Goal: Information Seeking & Learning: Learn about a topic

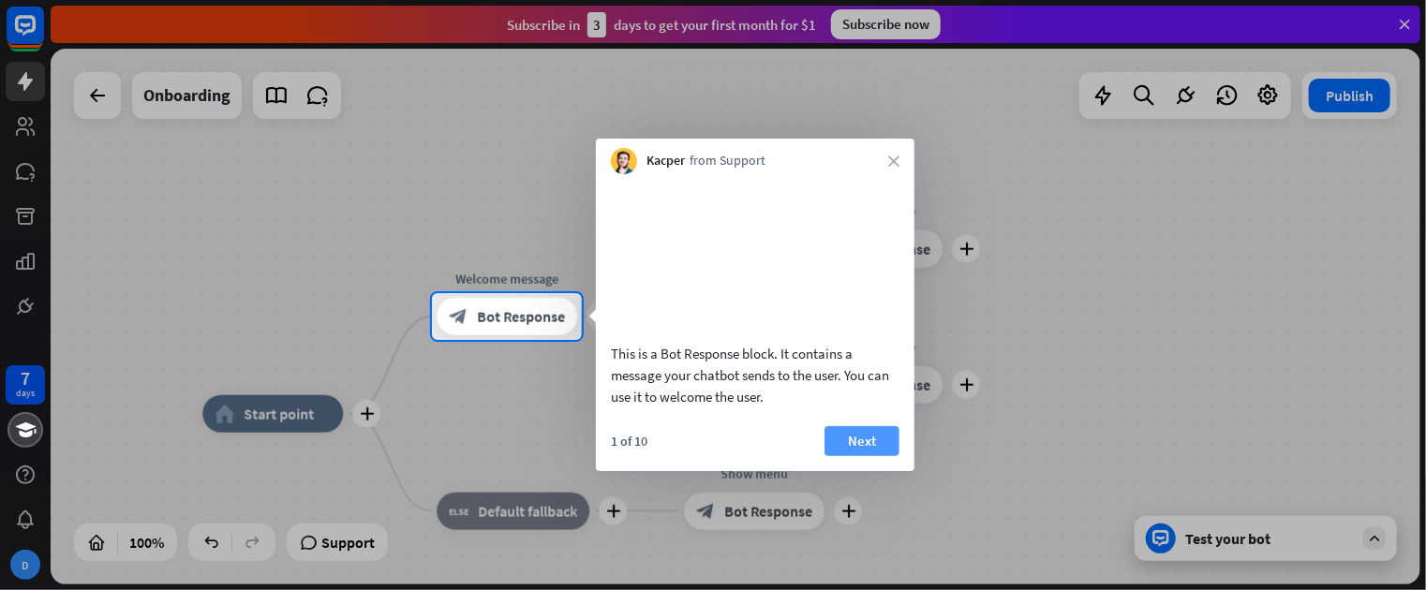
click at [861, 456] on button "Next" at bounding box center [861, 441] width 75 height 30
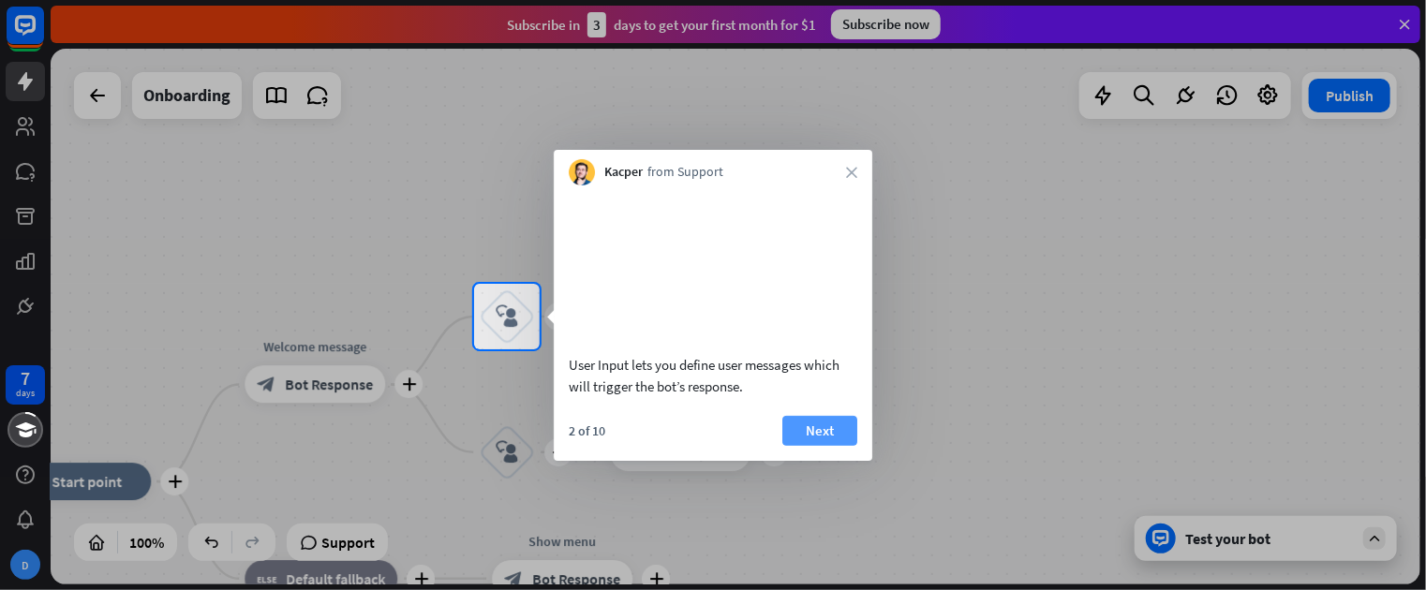
click at [836, 446] on button "Next" at bounding box center [819, 431] width 75 height 30
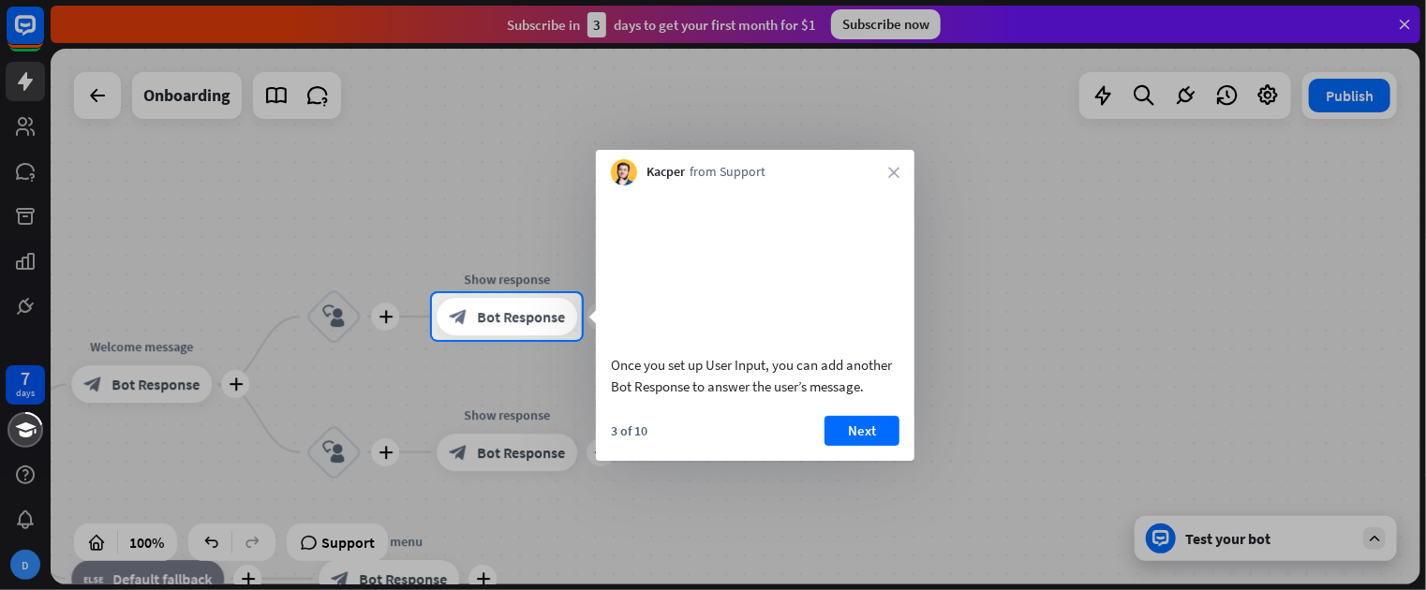
click at [835, 446] on button "Next" at bounding box center [861, 431] width 75 height 30
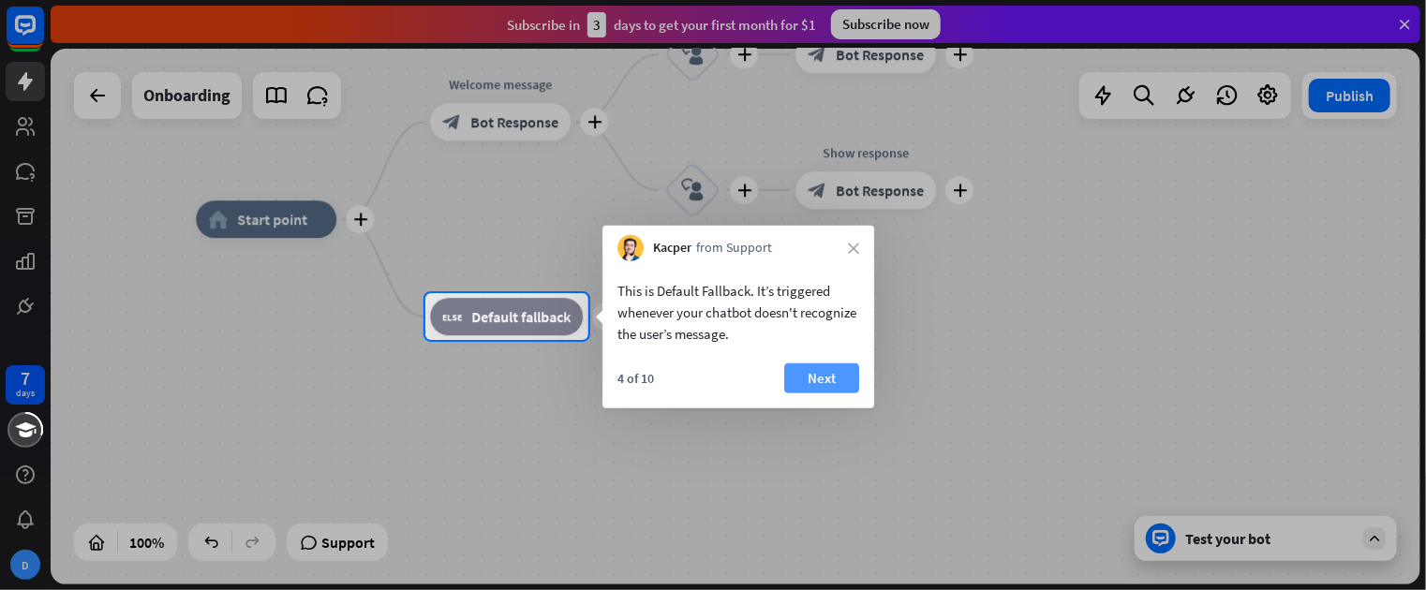
click at [821, 391] on button "Next" at bounding box center [821, 378] width 75 height 30
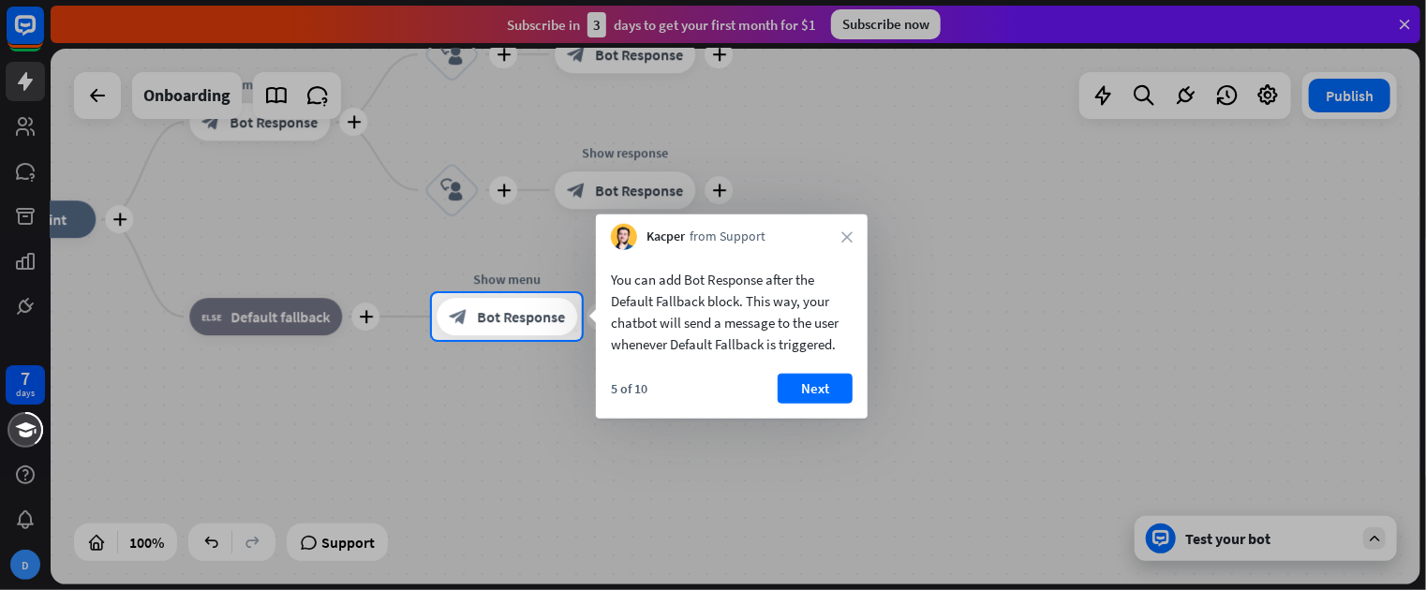
click at [811, 395] on button "Next" at bounding box center [815, 389] width 75 height 30
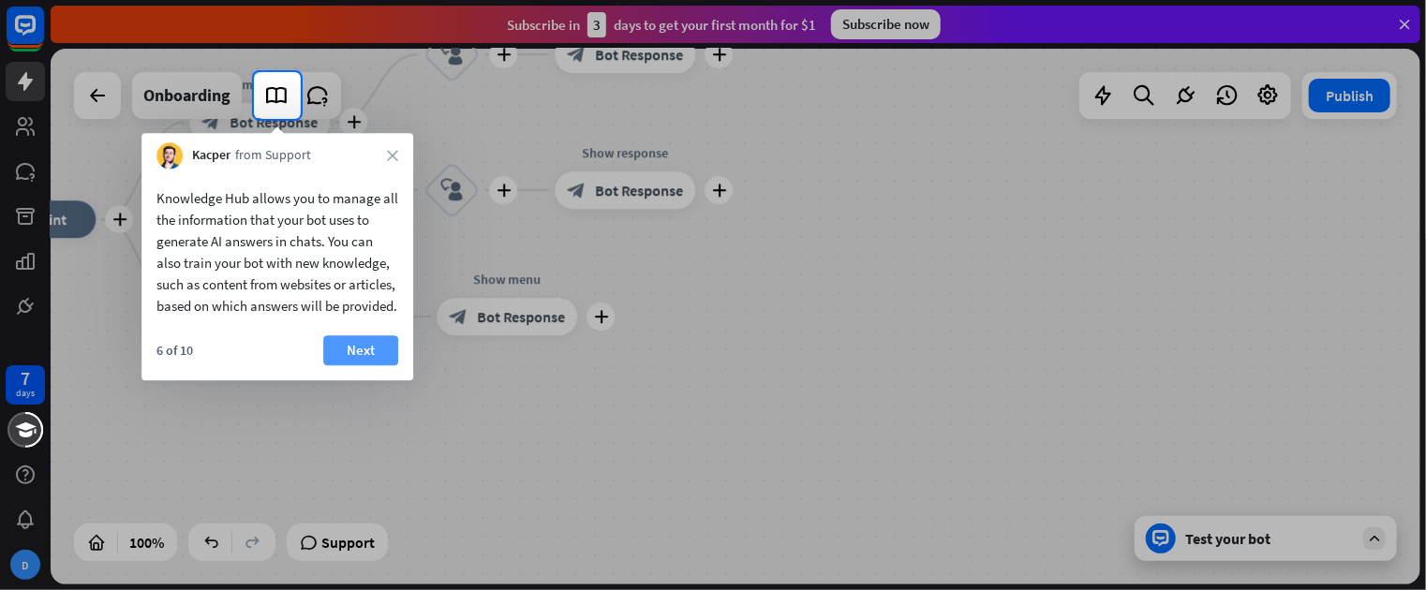
click at [387, 365] on button "Next" at bounding box center [360, 350] width 75 height 30
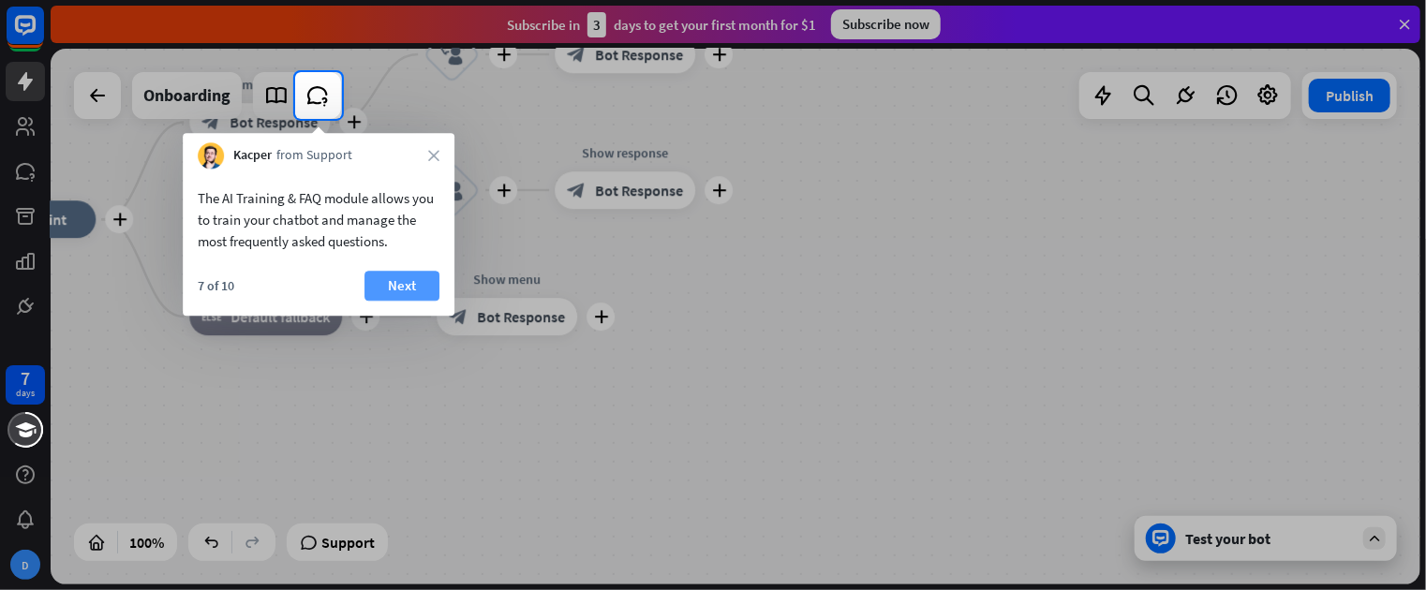
click at [411, 284] on button "Next" at bounding box center [401, 286] width 75 height 30
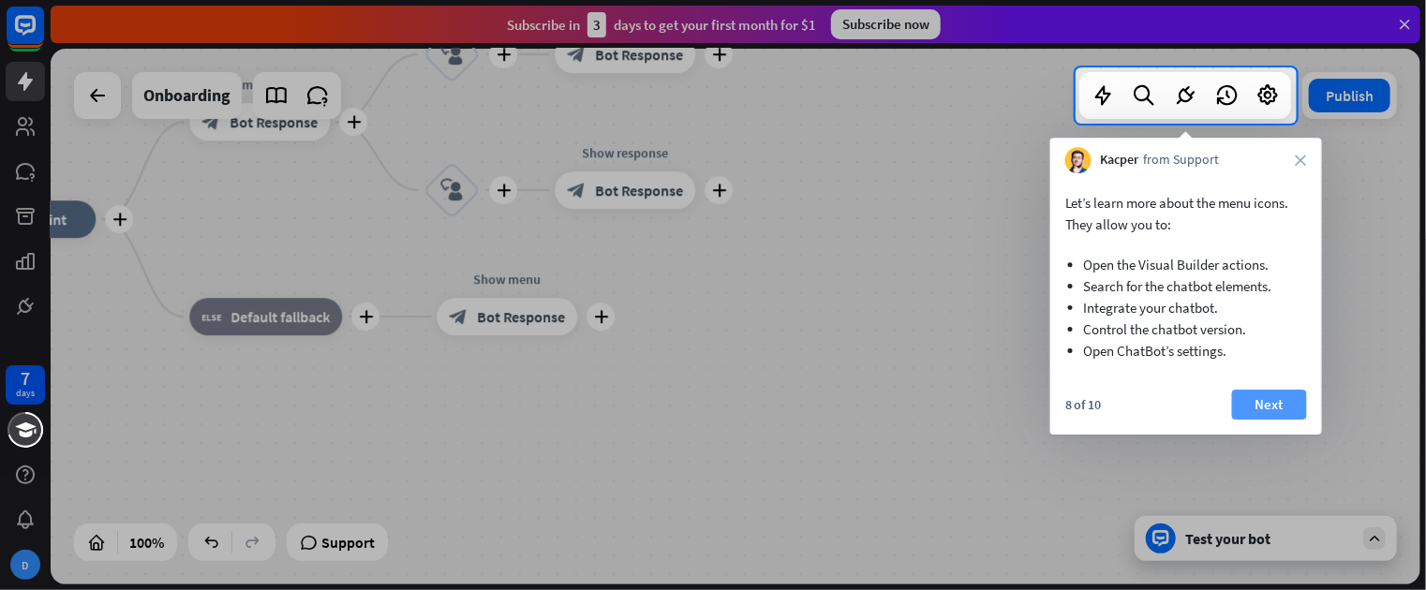
click at [1267, 404] on button "Next" at bounding box center [1269, 405] width 75 height 30
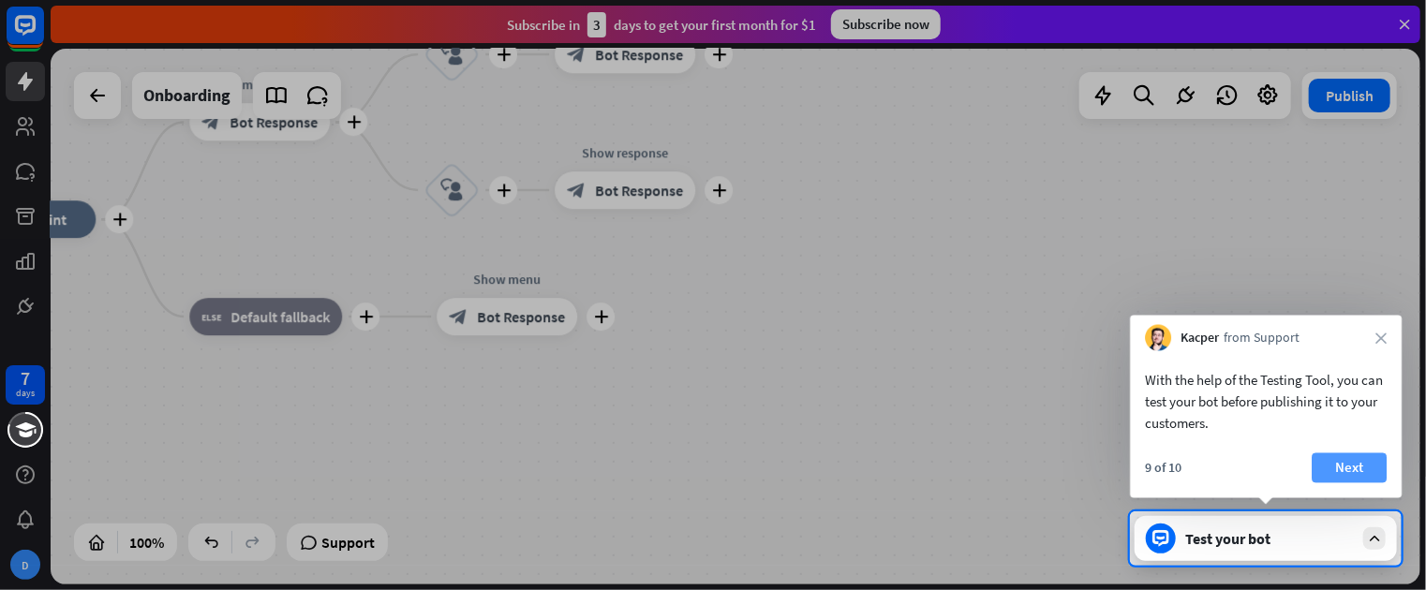
click at [1360, 470] on button "Next" at bounding box center [1349, 468] width 75 height 30
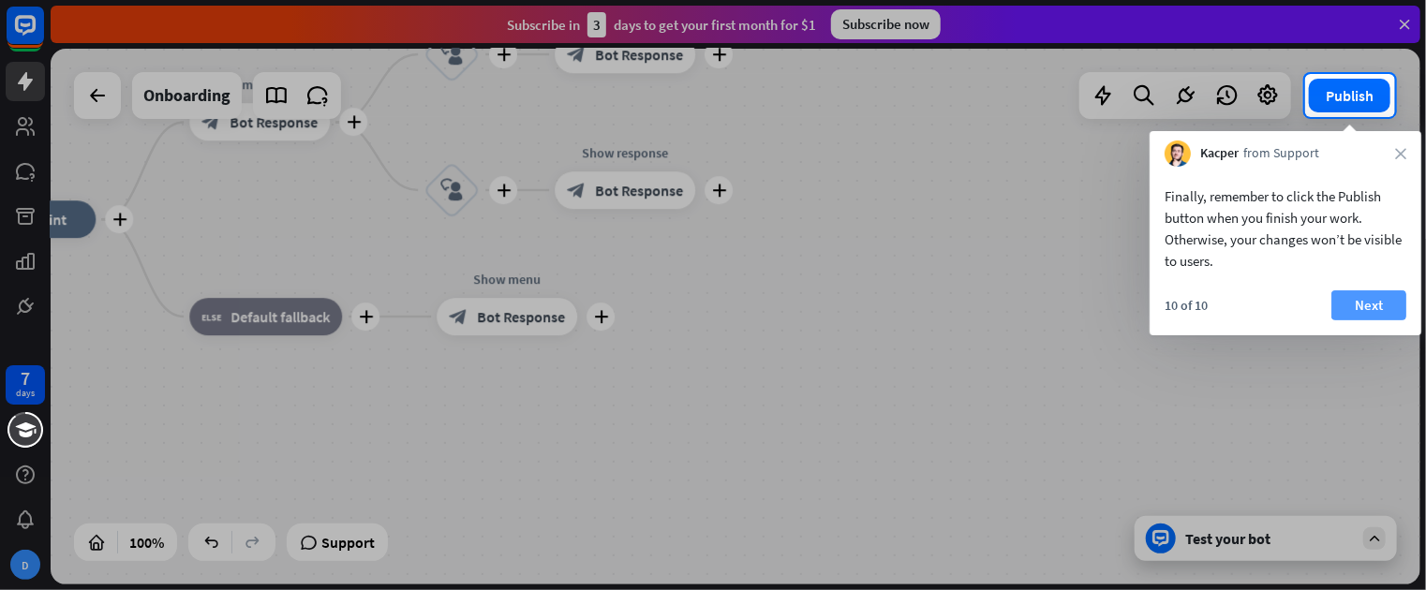
click at [1356, 308] on button "Next" at bounding box center [1368, 305] width 75 height 30
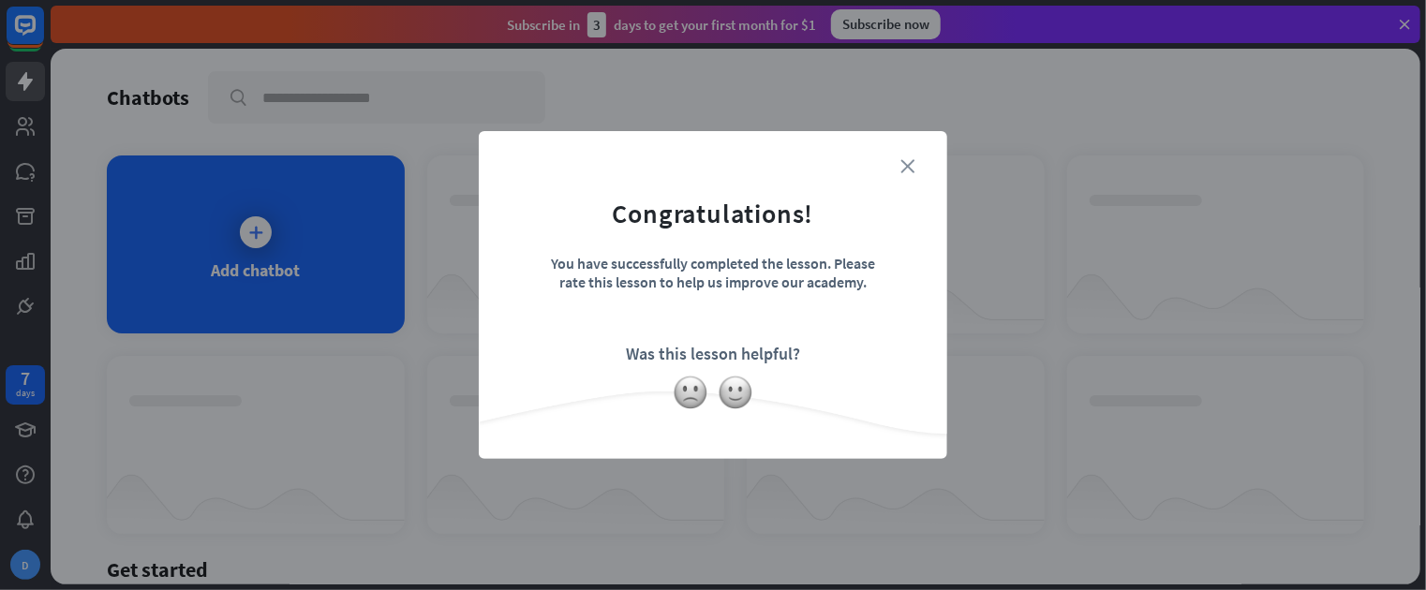
drag, startPoint x: 894, startPoint y: 171, endPoint x: 903, endPoint y: 170, distance: 9.6
click at [903, 170] on div "close Congratulations! You have successfully completed the lesson. Please rate …" at bounding box center [713, 295] width 468 height 328
click at [906, 166] on icon "close" at bounding box center [907, 166] width 14 height 14
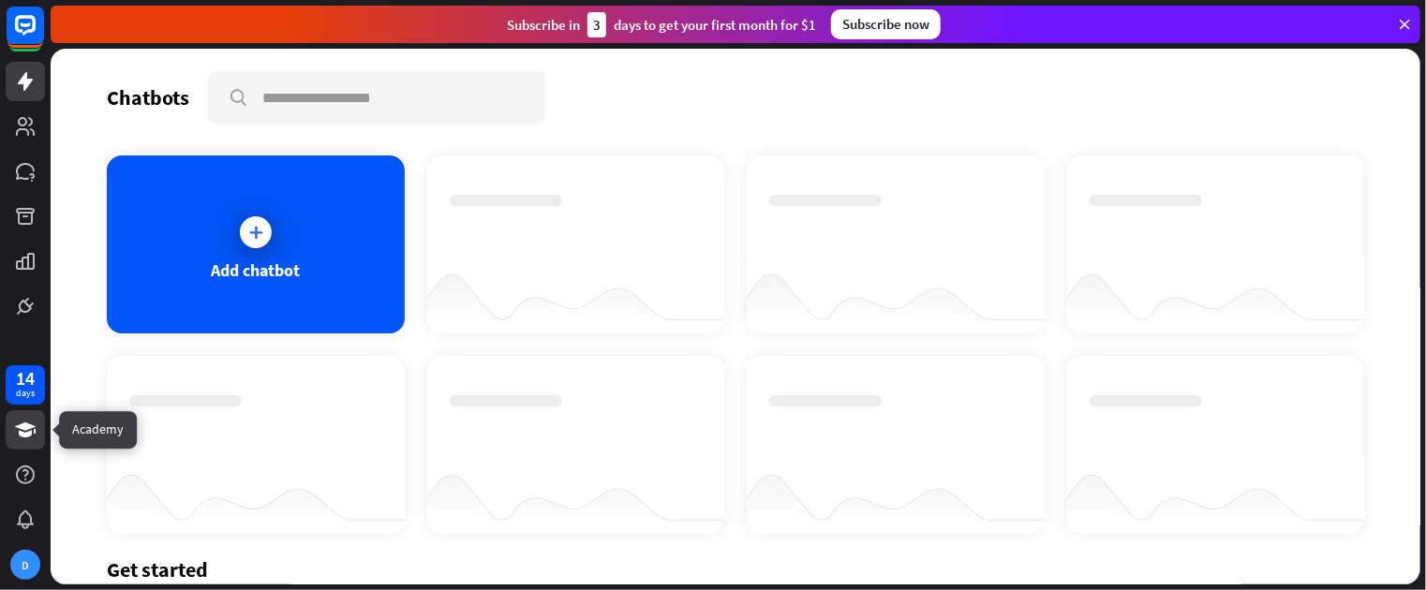
click at [26, 437] on icon at bounding box center [25, 430] width 22 height 22
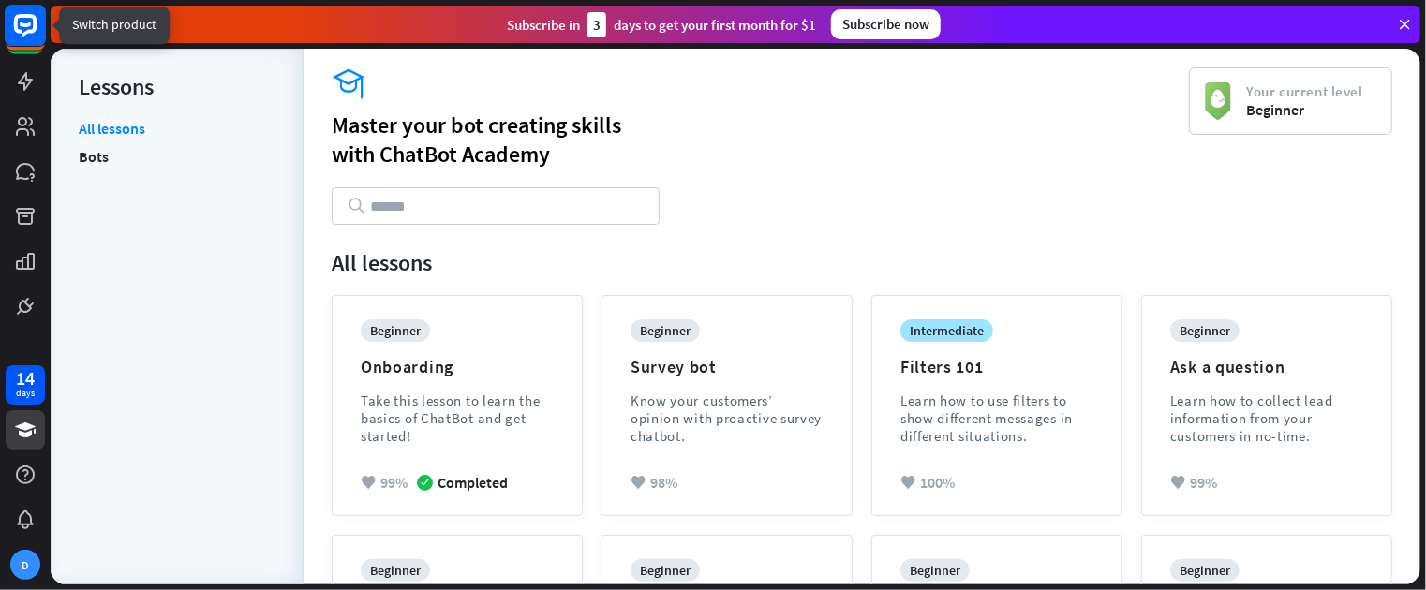
click at [25, 21] on rect at bounding box center [25, 25] width 41 height 41
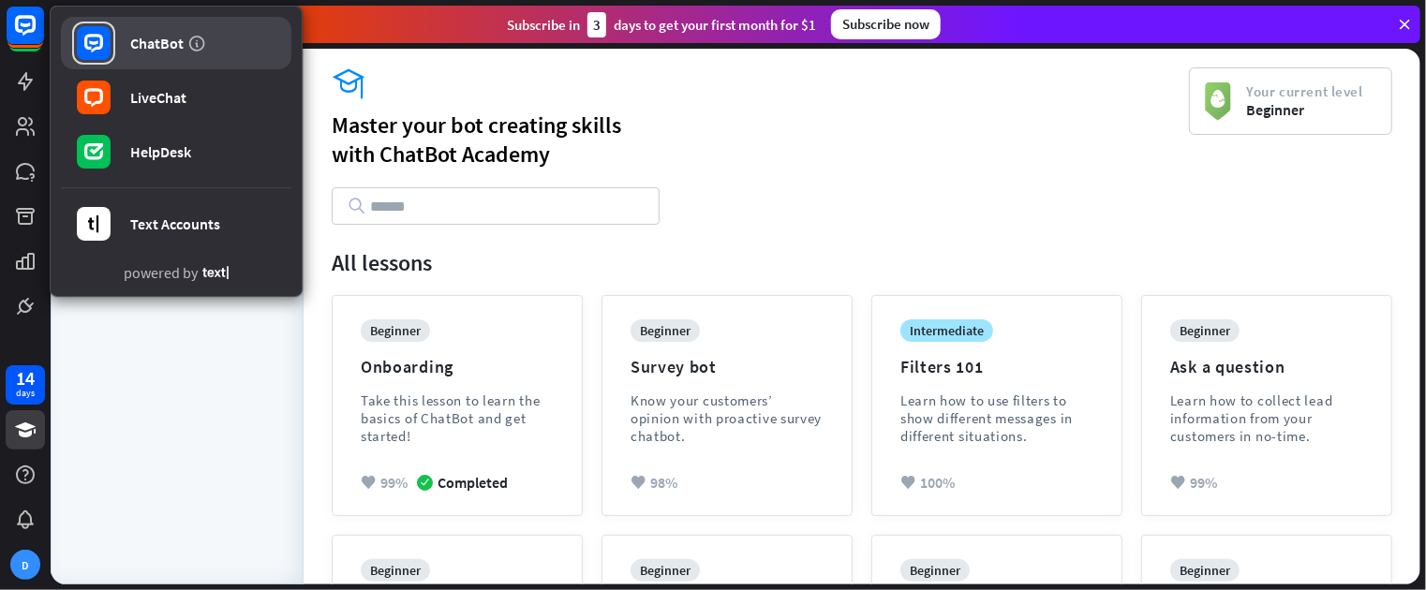
click at [121, 34] on link "ChatBot" at bounding box center [176, 43] width 230 height 52
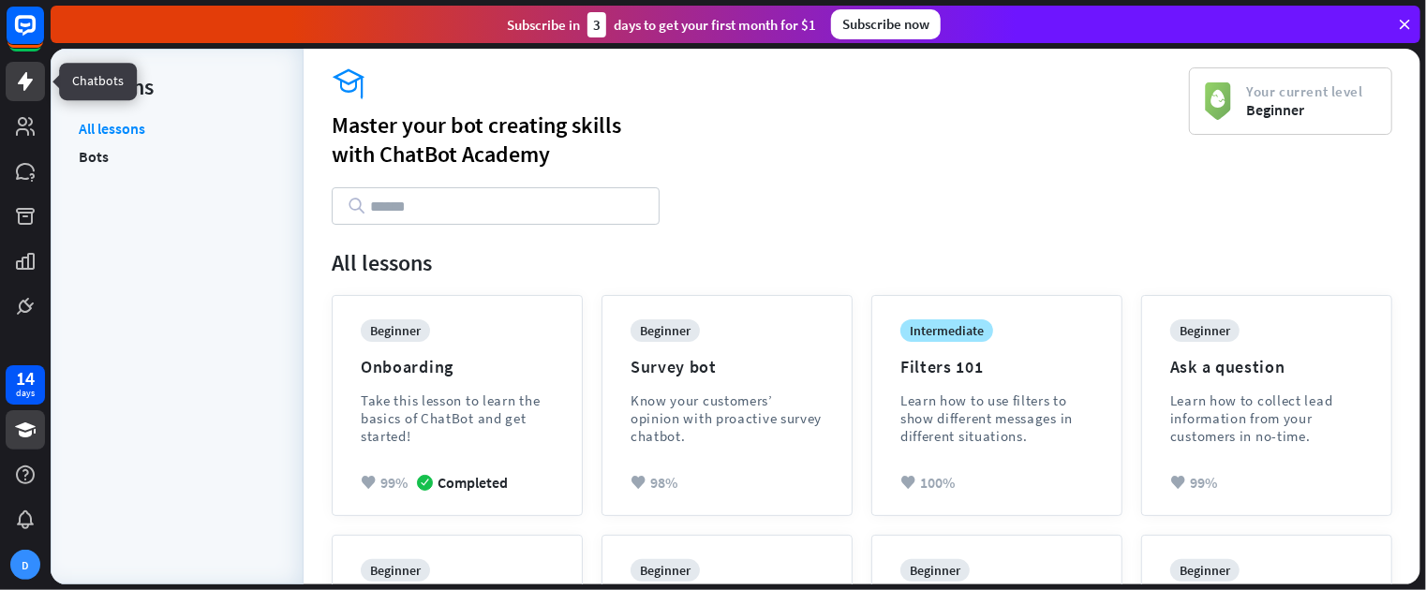
click at [26, 85] on icon at bounding box center [25, 81] width 15 height 19
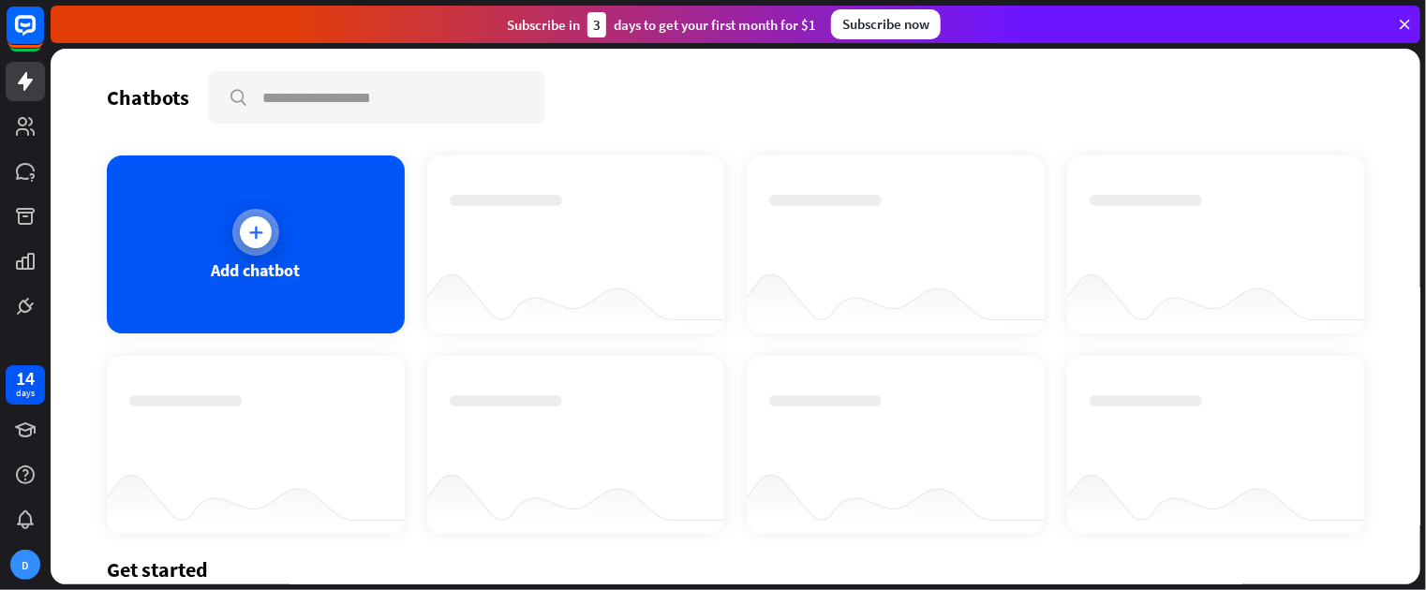
click at [232, 257] on div "Add chatbot" at bounding box center [256, 245] width 298 height 178
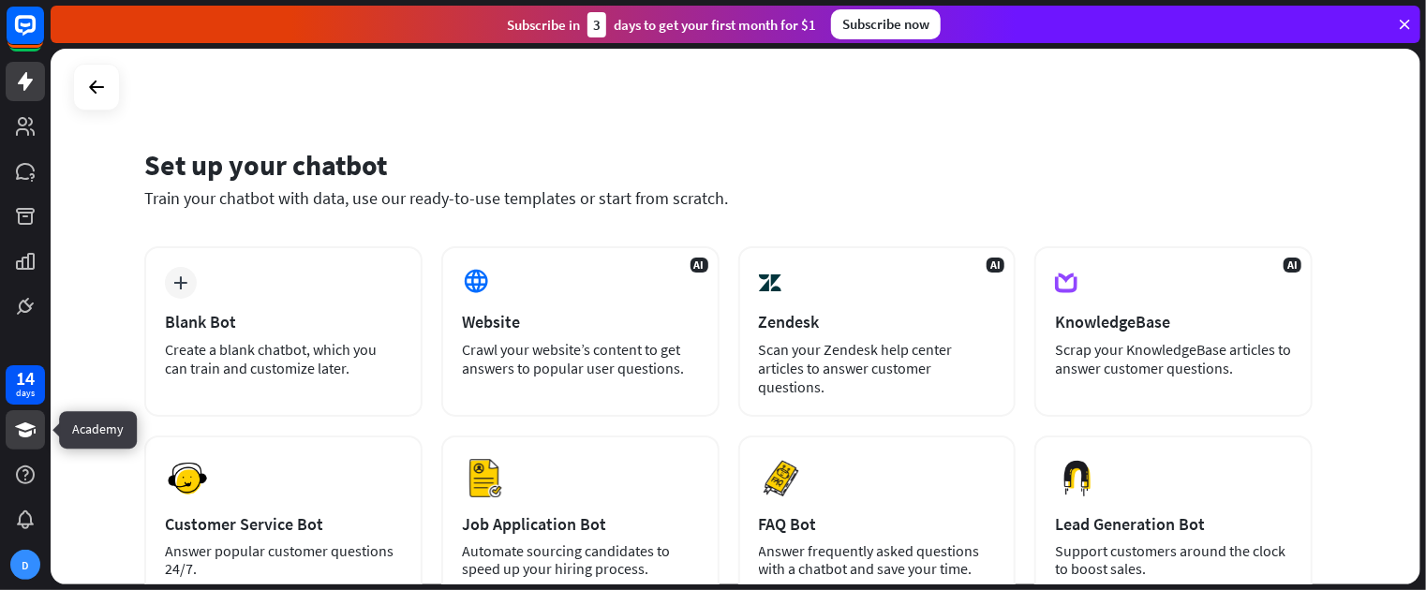
click at [18, 428] on icon at bounding box center [25, 429] width 21 height 15
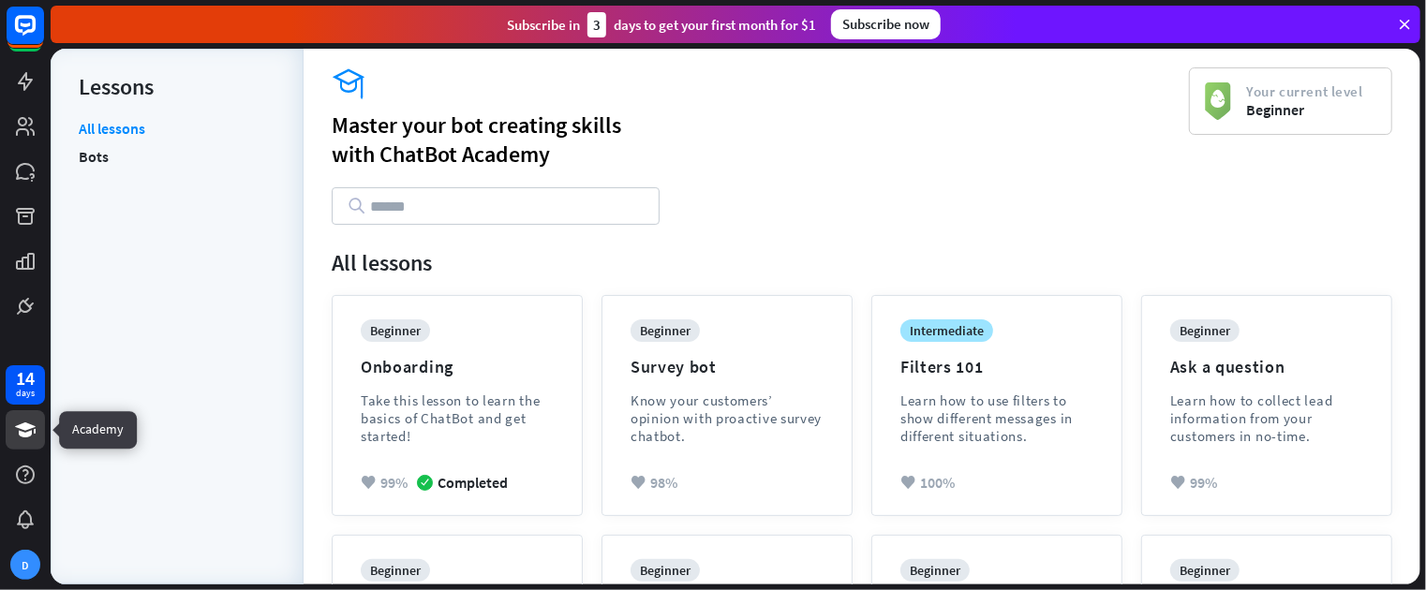
click at [21, 438] on icon at bounding box center [25, 430] width 22 height 22
click at [29, 436] on icon at bounding box center [25, 429] width 21 height 15
click at [22, 479] on icon at bounding box center [25, 475] width 19 height 19
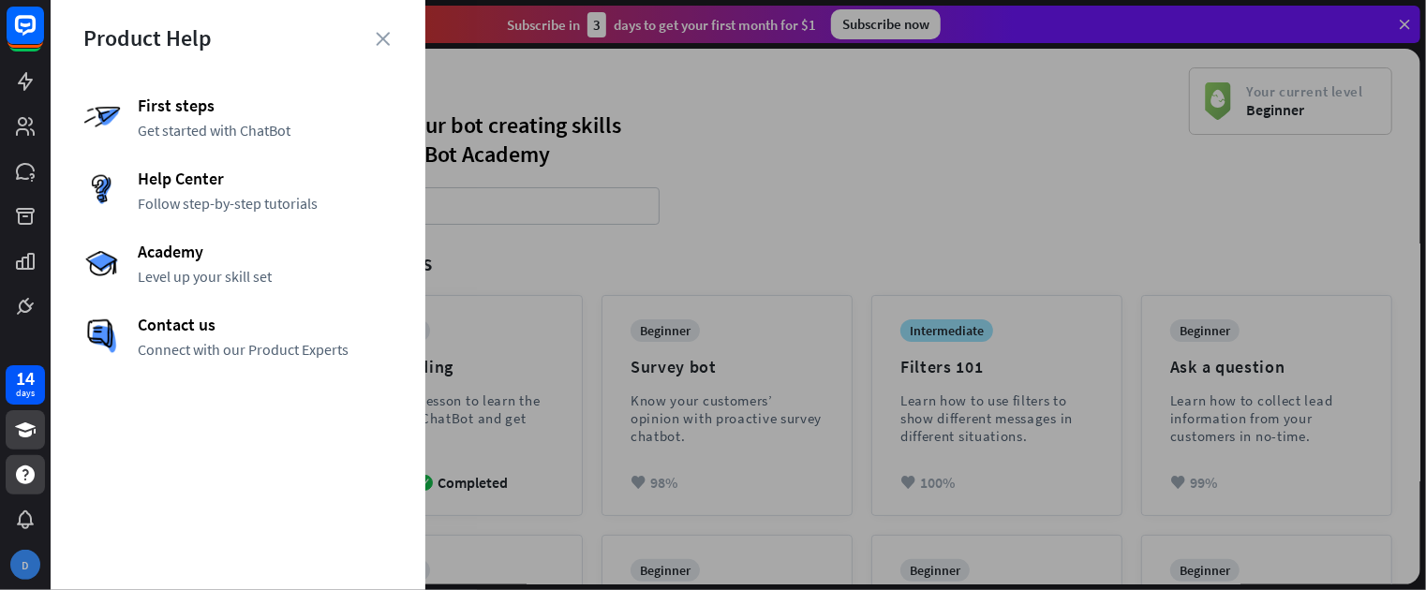
click at [36, 571] on div "D" at bounding box center [25, 565] width 30 height 30
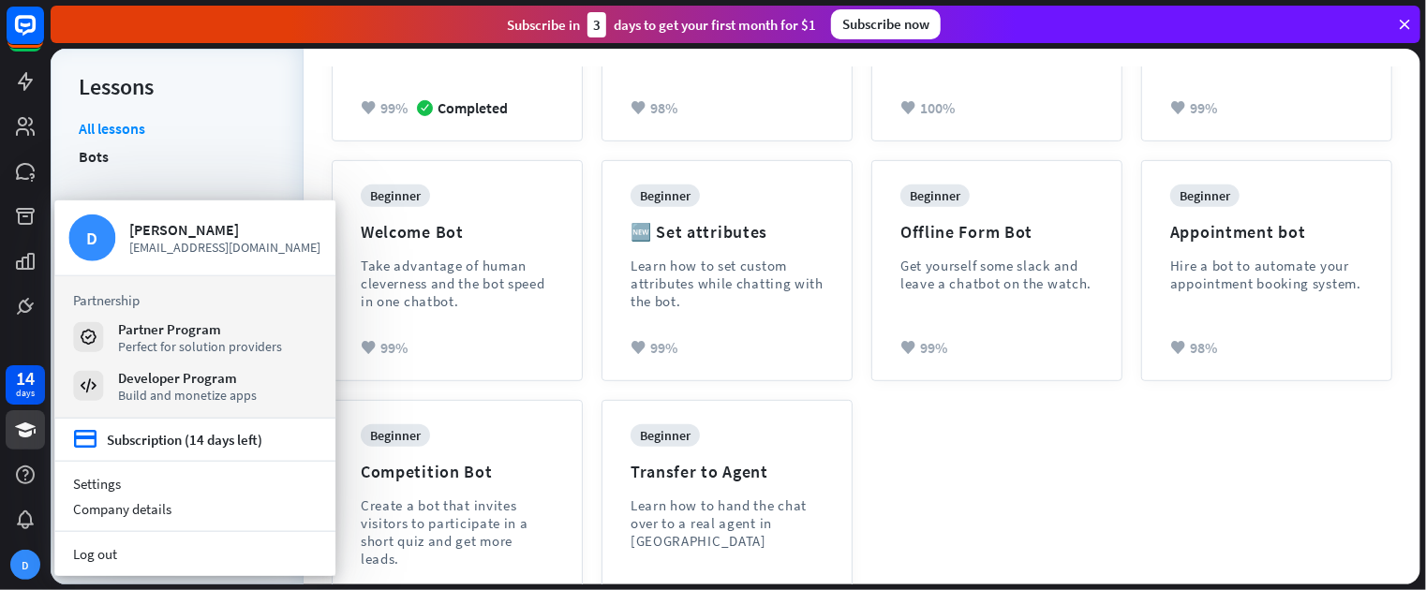
scroll to position [438, 0]
